Goal: Find specific page/section: Find specific page/section

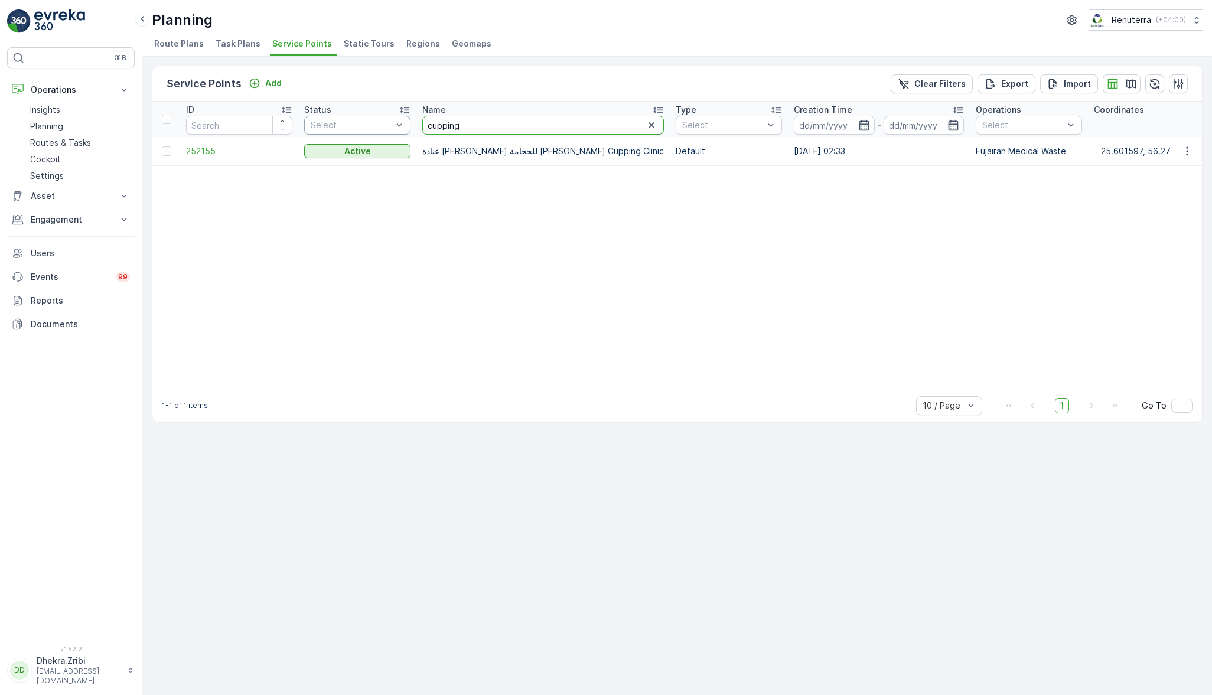
drag, startPoint x: 472, startPoint y: 117, endPoint x: 397, endPoint y: 122, distance: 75.7
type input "thumbay"
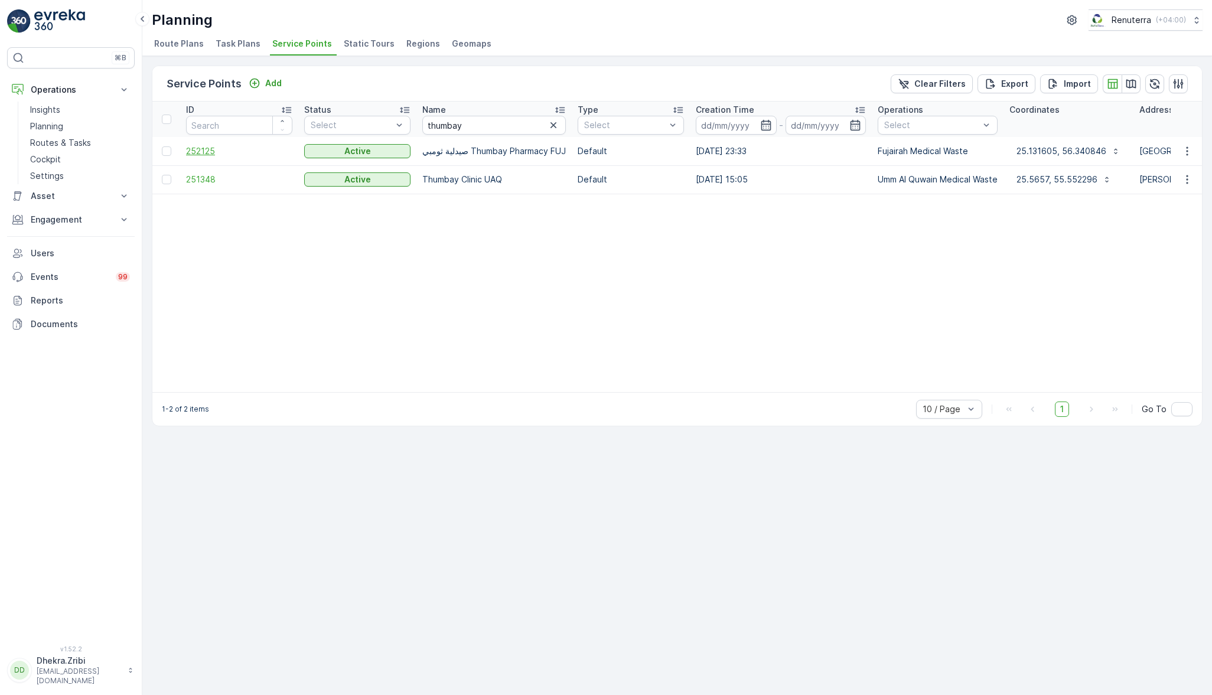
click at [218, 151] on span "252125" at bounding box center [239, 151] width 106 height 12
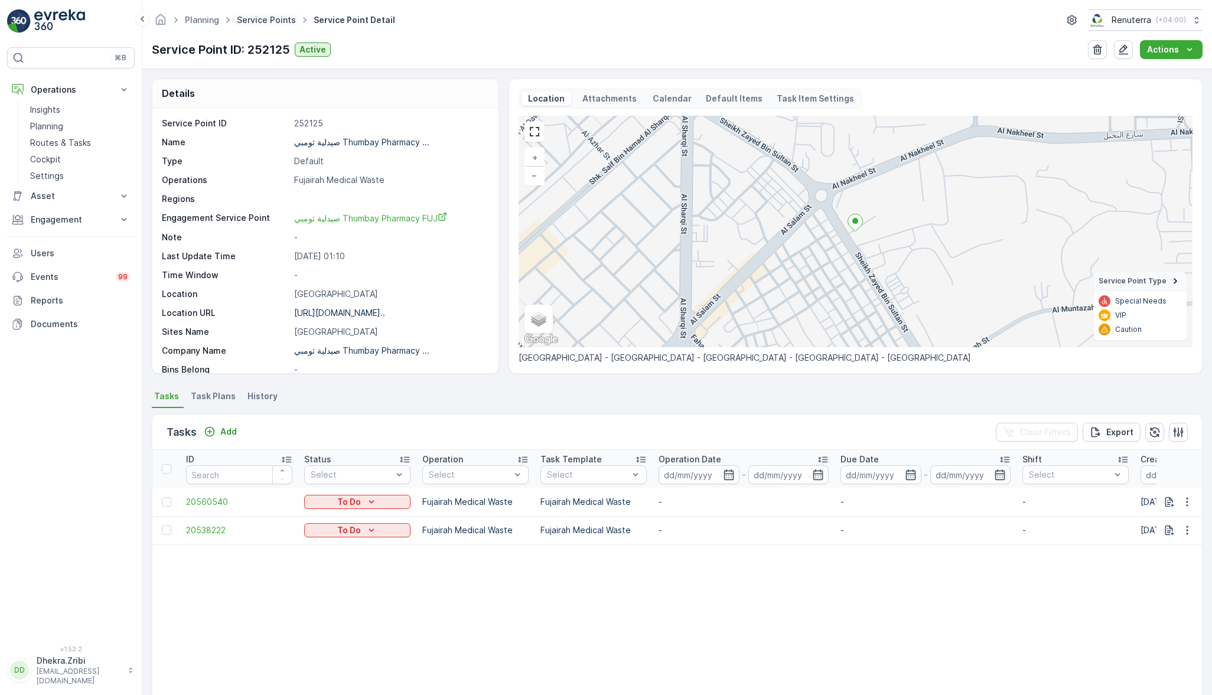
click at [250, 17] on link "Service Points" at bounding box center [266, 20] width 59 height 10
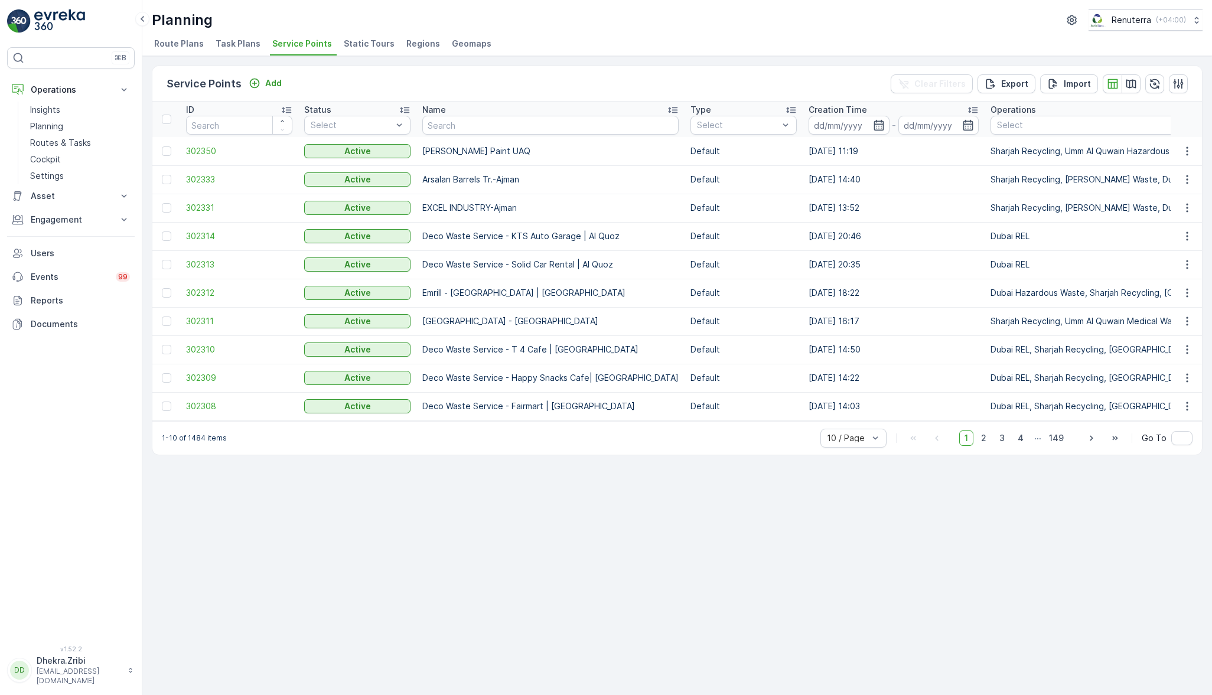
click at [599, 56] on div "Service Points Add Clear Filters Export Import ID Status Select Name Type Selec…" at bounding box center [677, 375] width 1070 height 639
click at [684, 57] on div "Service Points Add Clear Filters Export Import ID Status Select Name Type Selec…" at bounding box center [677, 375] width 1070 height 639
click at [466, 120] on input "text" at bounding box center [550, 125] width 256 height 19
